Goal: Transaction & Acquisition: Book appointment/travel/reservation

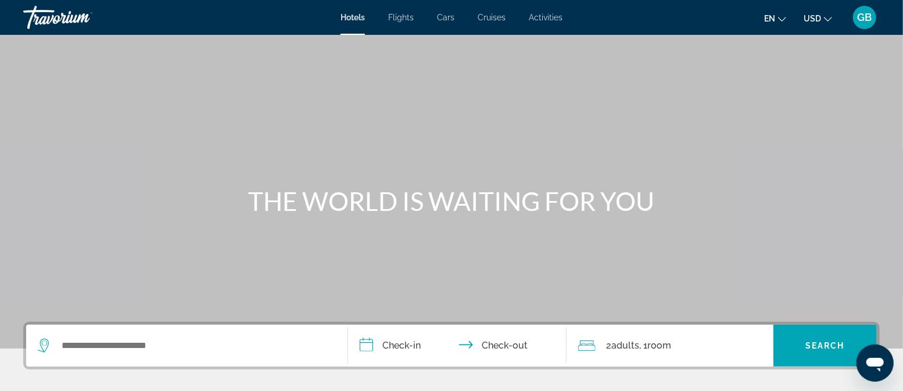
click at [356, 15] on span "Hotels" at bounding box center [352, 17] width 24 height 9
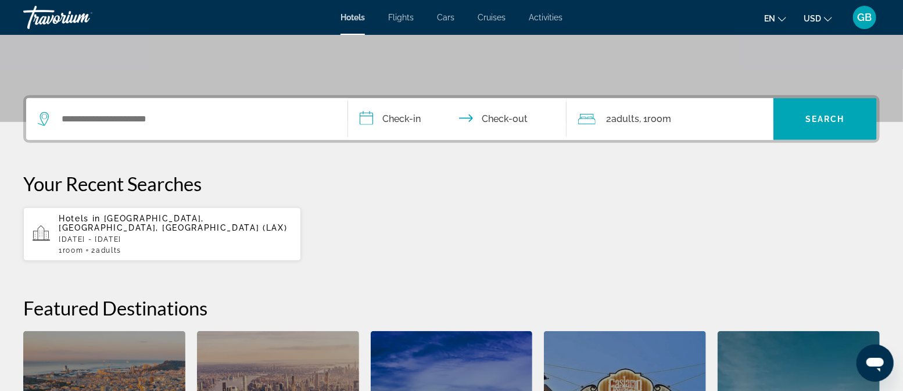
scroll to position [232, 0]
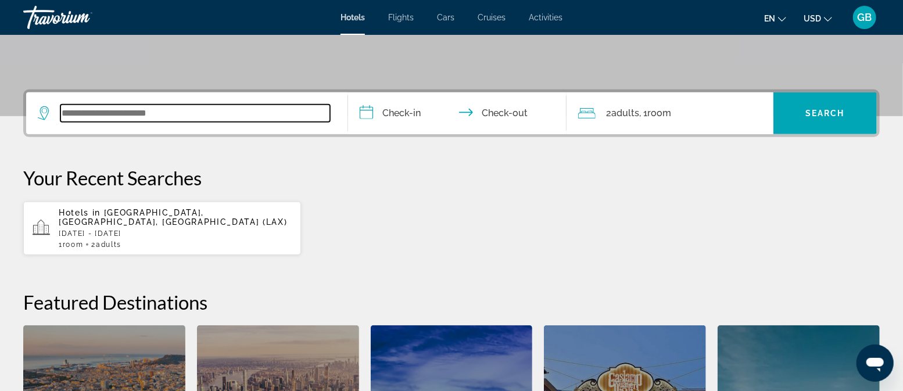
click at [146, 106] on input "Search widget" at bounding box center [195, 113] width 270 height 17
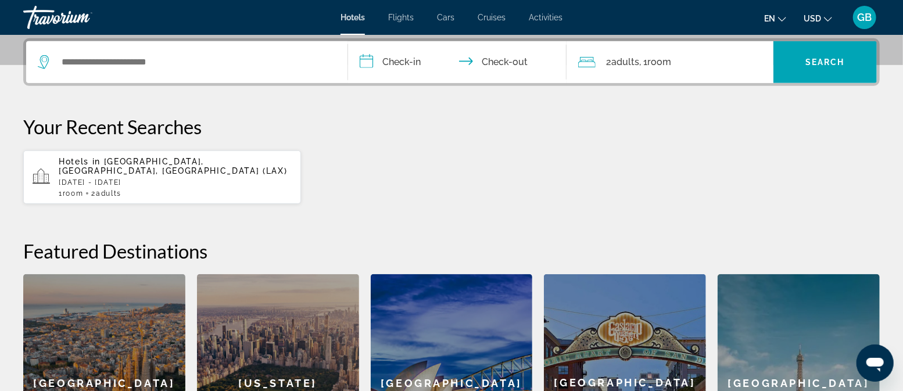
click at [157, 178] on p "[DATE] - [DATE]" at bounding box center [175, 182] width 233 height 8
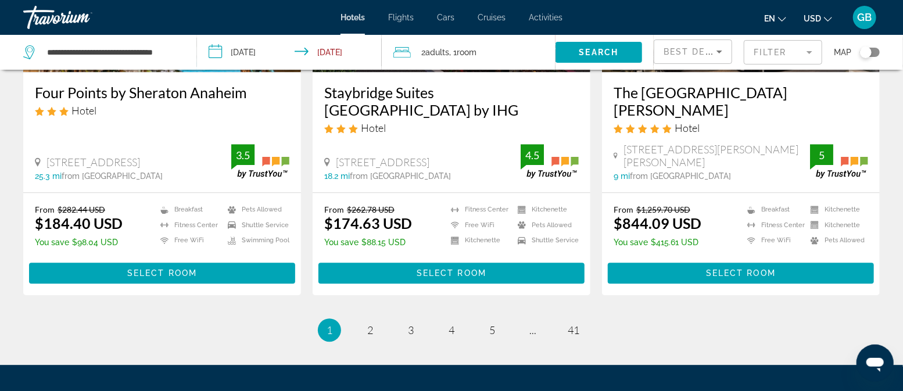
scroll to position [1617, 0]
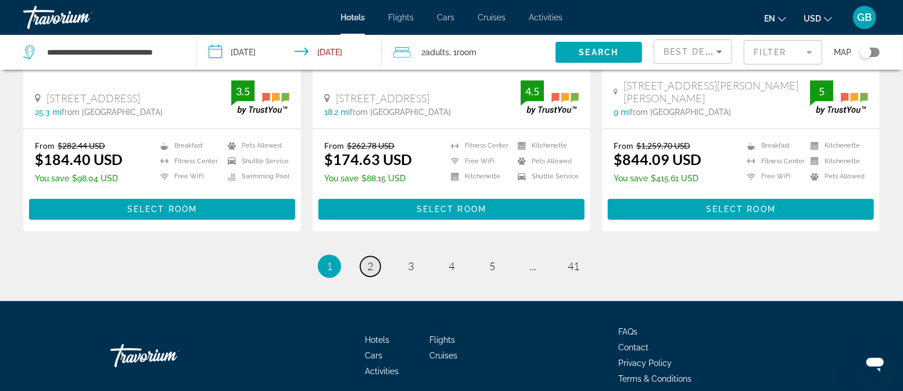
click at [366, 256] on link "page 2" at bounding box center [370, 266] width 20 height 20
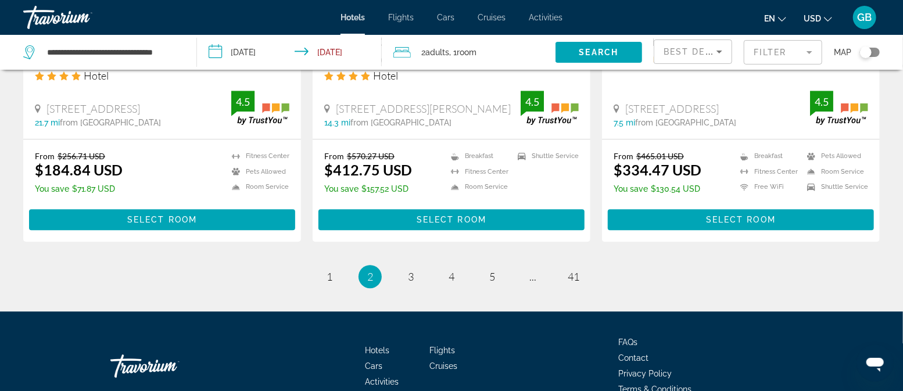
scroll to position [1600, 0]
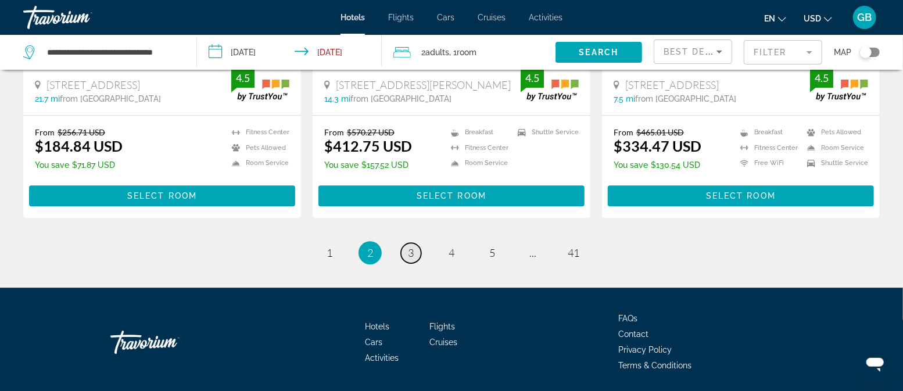
click at [409, 246] on span "3" at bounding box center [411, 252] width 6 height 13
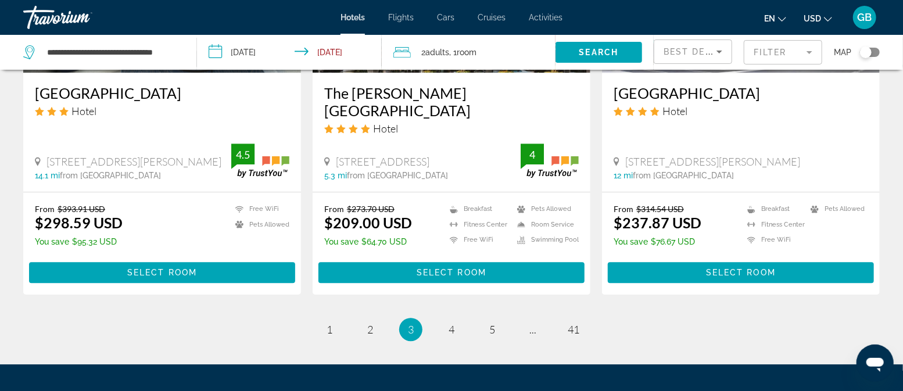
scroll to position [1617, 0]
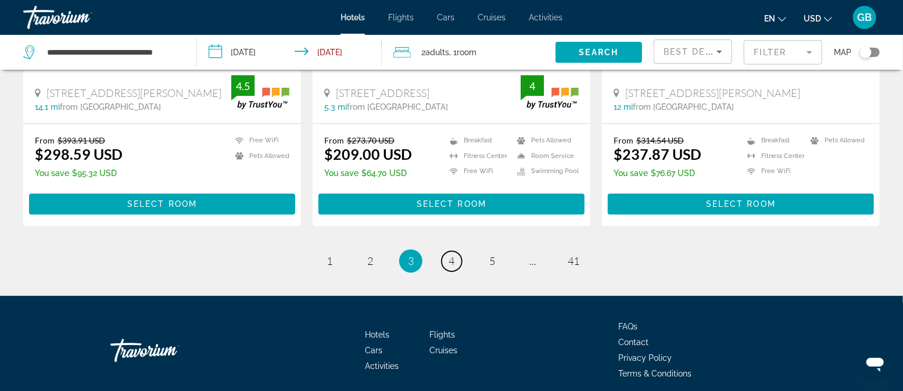
click at [455, 251] on link "page 4" at bounding box center [452, 261] width 20 height 20
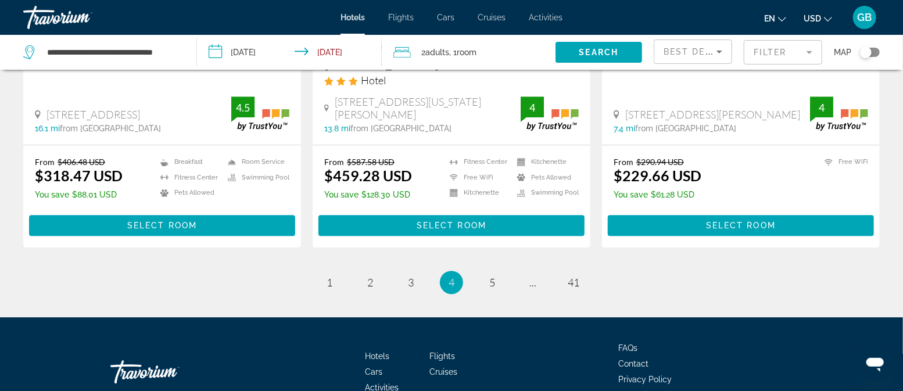
scroll to position [1581, 0]
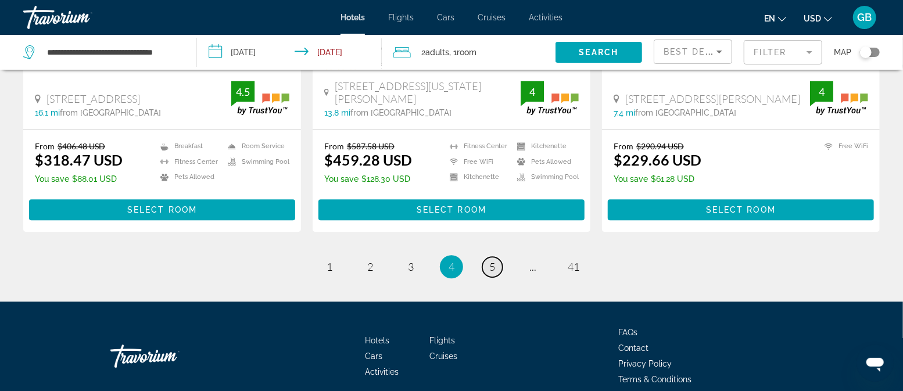
click at [492, 260] on span "5" at bounding box center [492, 266] width 6 height 13
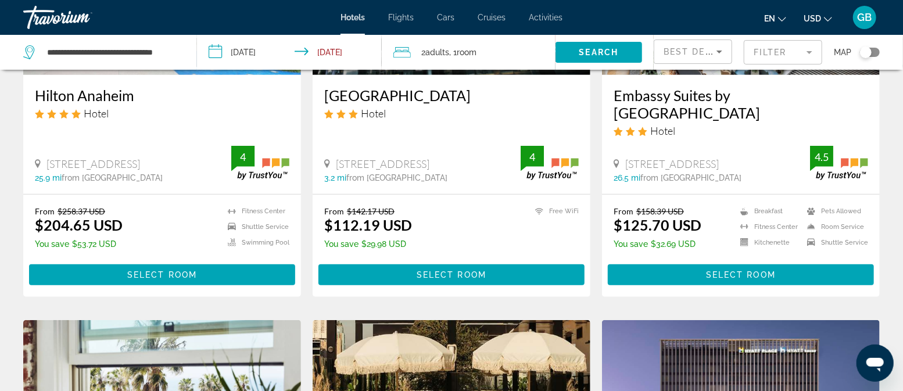
scroll to position [232, 0]
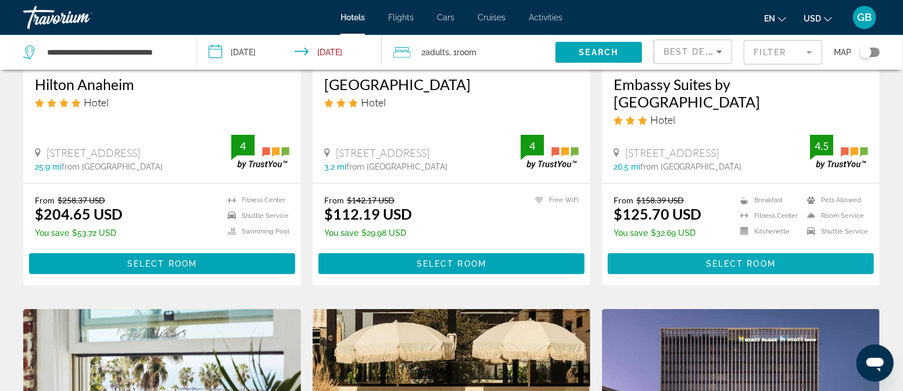
click at [708, 261] on span "Select Room" at bounding box center [741, 263] width 70 height 9
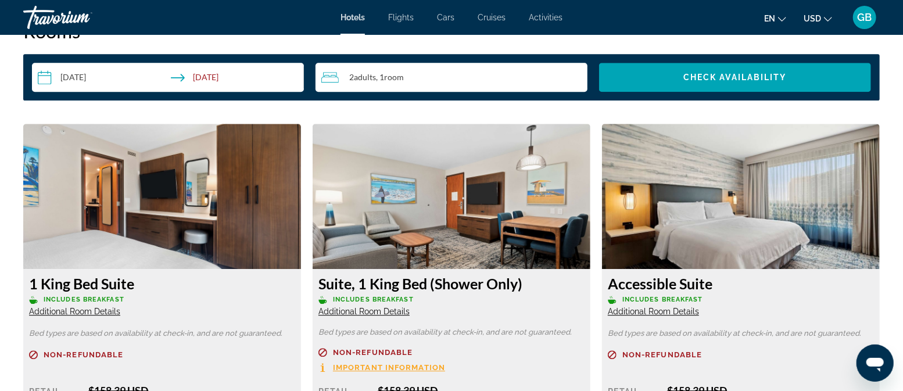
scroll to position [1549, 0]
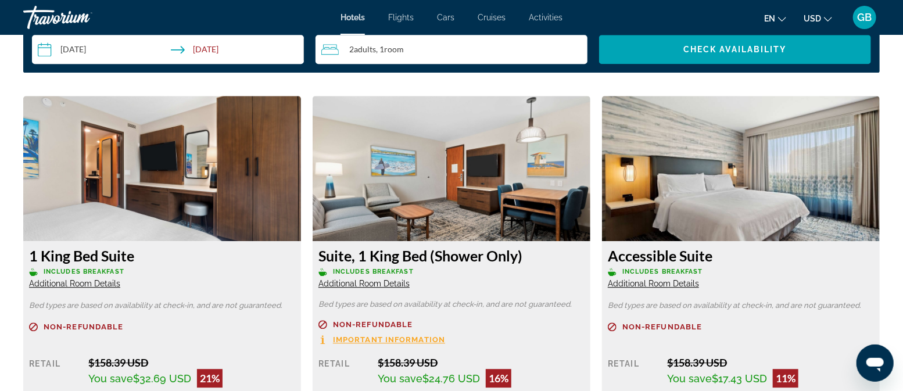
click at [73, 283] on span "Additional Room Details" at bounding box center [74, 283] width 91 height 9
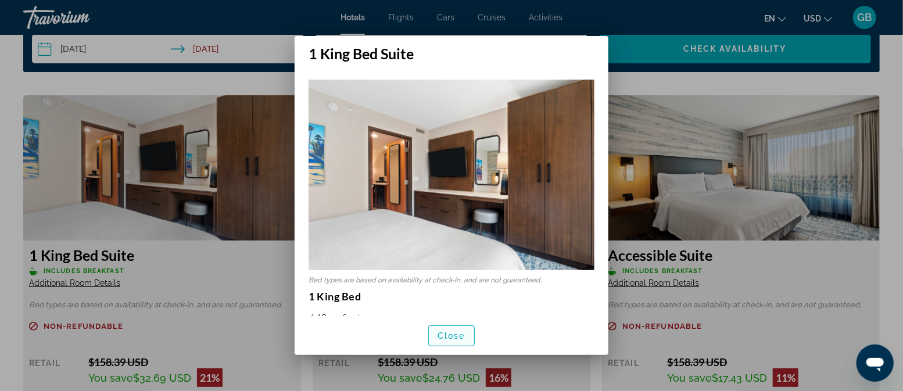
click at [444, 335] on span "Close" at bounding box center [451, 335] width 28 height 9
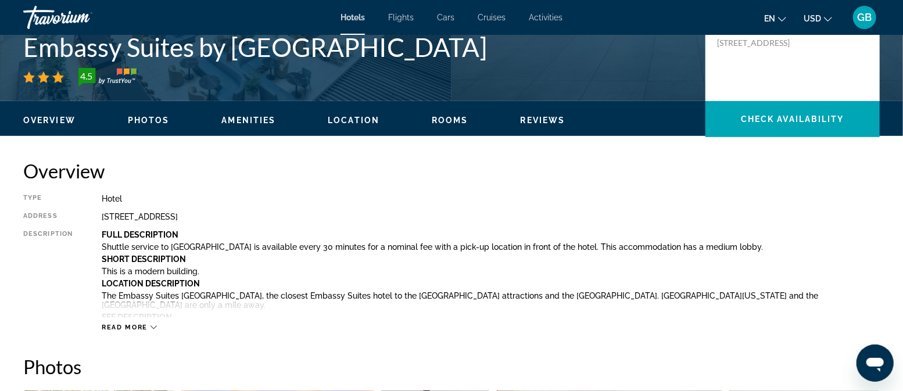
scroll to position [310, 0]
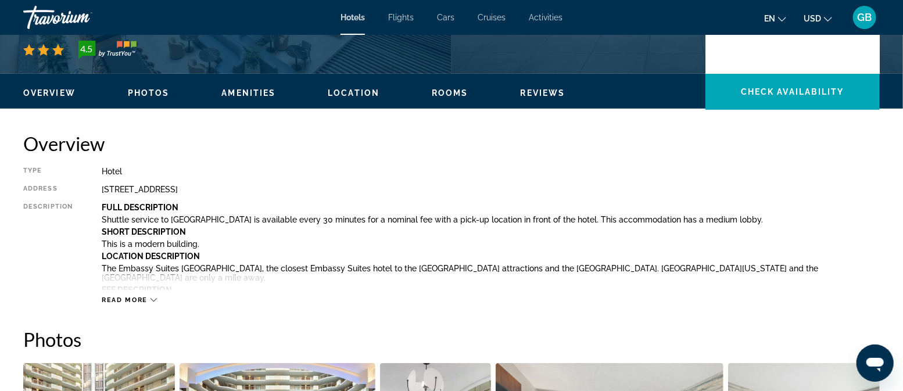
click at [145, 297] on span "Read more" at bounding box center [125, 300] width 46 height 8
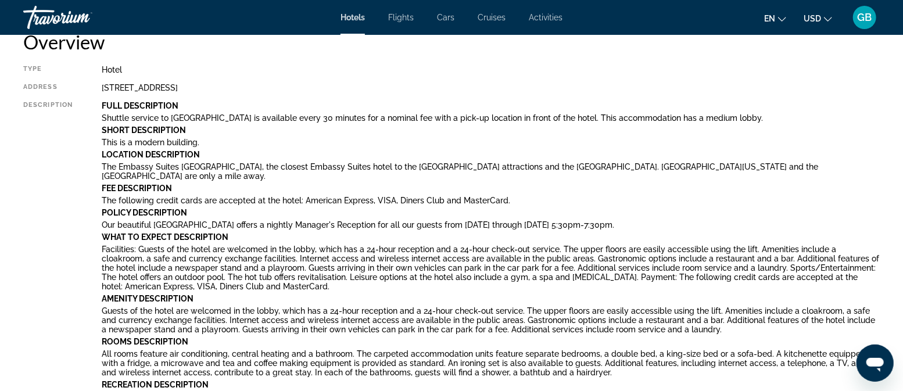
scroll to position [387, 0]
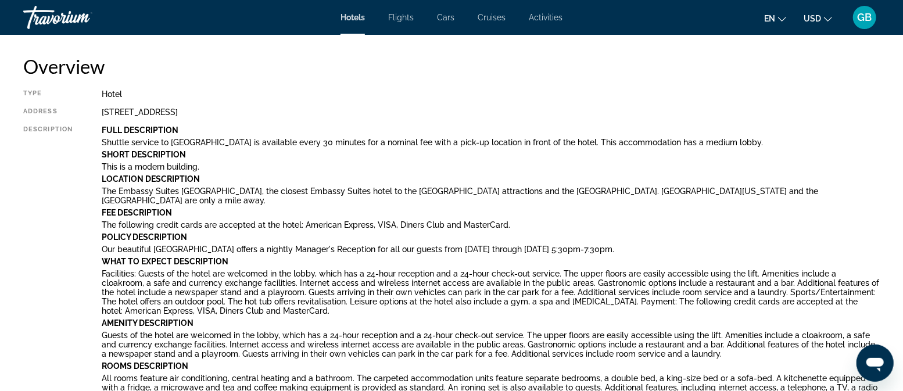
drag, startPoint x: 264, startPoint y: 108, endPoint x: 130, endPoint y: 106, distance: 133.6
click at [105, 107] on div "[STREET_ADDRESS]" at bounding box center [491, 111] width 778 height 9
click at [159, 107] on div "[STREET_ADDRESS]" at bounding box center [491, 111] width 778 height 9
click at [163, 113] on div "[STREET_ADDRESS]" at bounding box center [491, 111] width 778 height 9
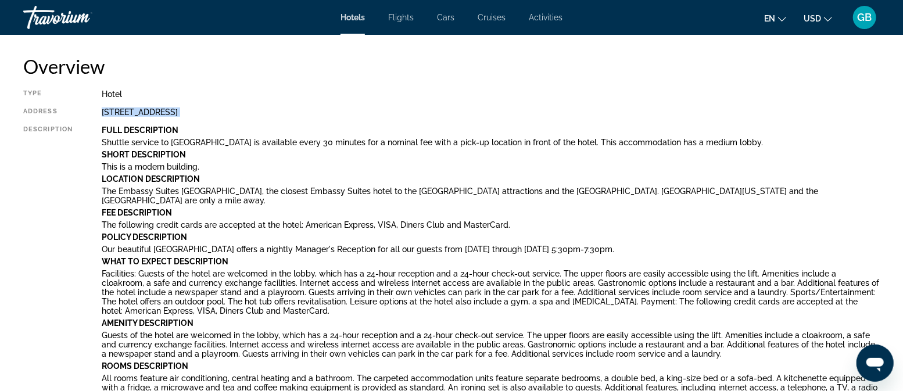
click at [163, 113] on div "[STREET_ADDRESS]" at bounding box center [491, 111] width 778 height 9
click at [263, 110] on div "[STREET_ADDRESS]" at bounding box center [491, 111] width 778 height 9
drag, startPoint x: 263, startPoint y: 110, endPoint x: 101, endPoint y: 114, distance: 161.5
click at [102, 114] on div "[STREET_ADDRESS]" at bounding box center [491, 111] width 778 height 9
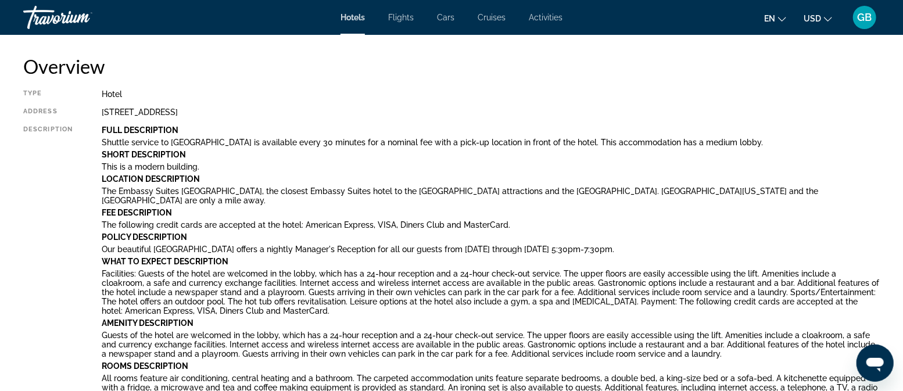
copy div "[STREET_ADDRESS]"
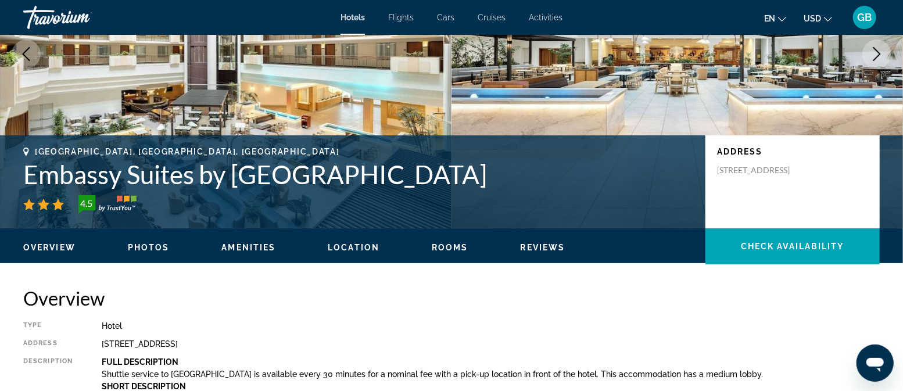
scroll to position [155, 0]
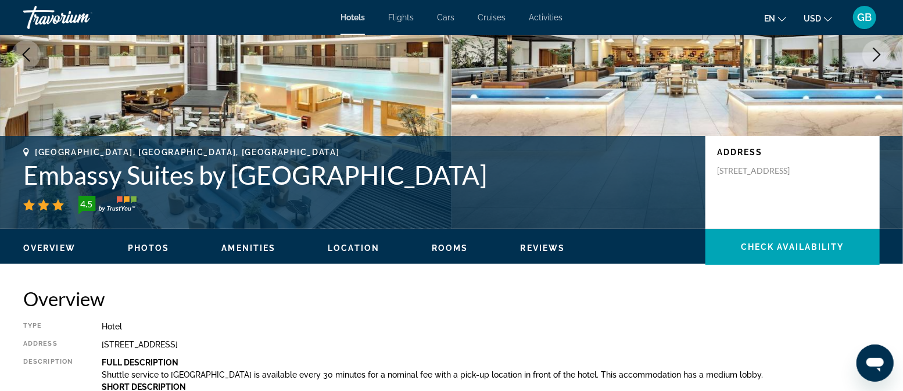
drag, startPoint x: 478, startPoint y: 177, endPoint x: 17, endPoint y: 182, distance: 461.3
click at [17, 182] on div "[GEOGRAPHIC_DATA], [GEOGRAPHIC_DATA], United States Embassy Suites by [GEOGRAPH…" at bounding box center [451, 183] width 903 height 70
copy h1 "Embassy Suites by [GEOGRAPHIC_DATA]"
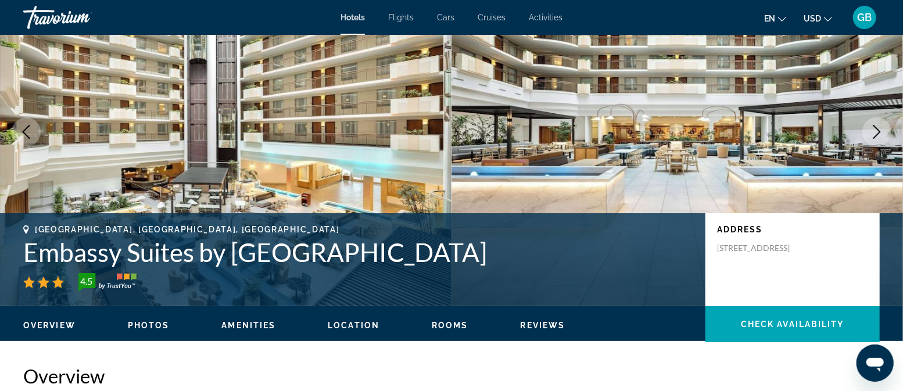
scroll to position [0, 0]
